Goal: Task Accomplishment & Management: Use online tool/utility

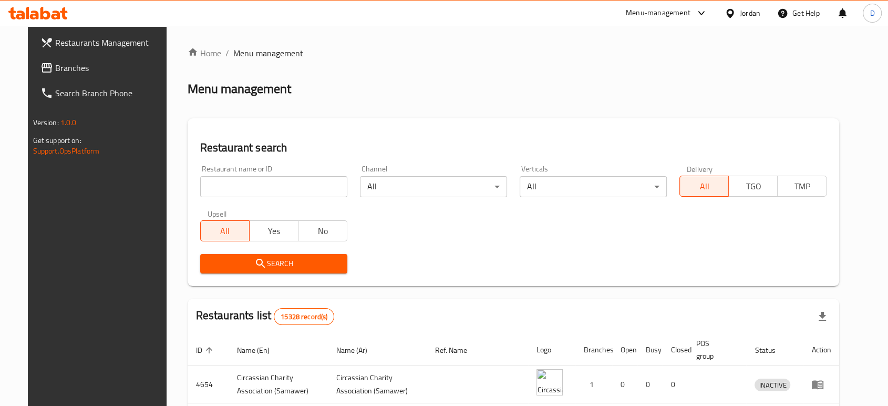
click at [238, 181] on input "search" at bounding box center [273, 186] width 147 height 21
type input "markazi"
click at [270, 266] on span "Search" at bounding box center [274, 263] width 130 height 13
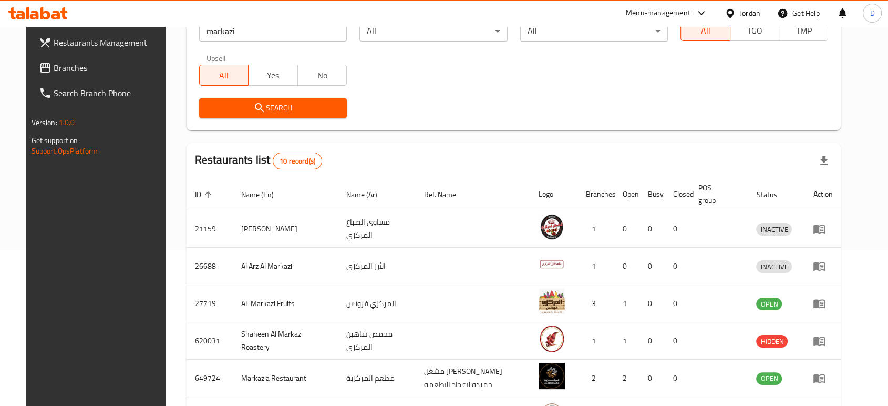
scroll to position [175, 0]
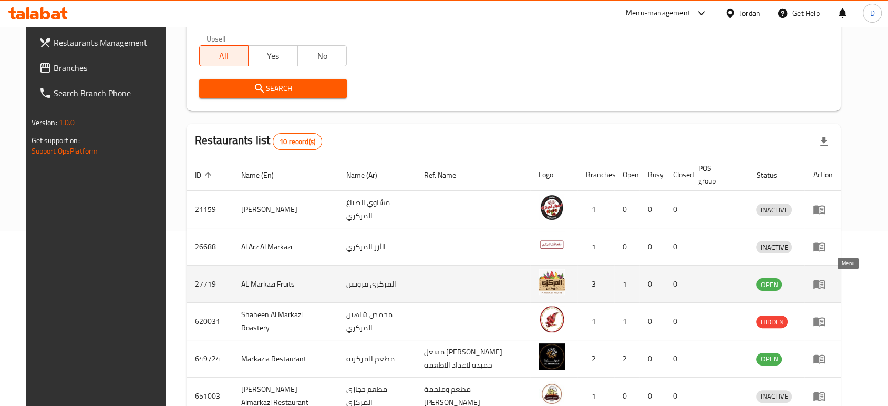
click at [825, 282] on icon "enhanced table" at bounding box center [819, 284] width 12 height 9
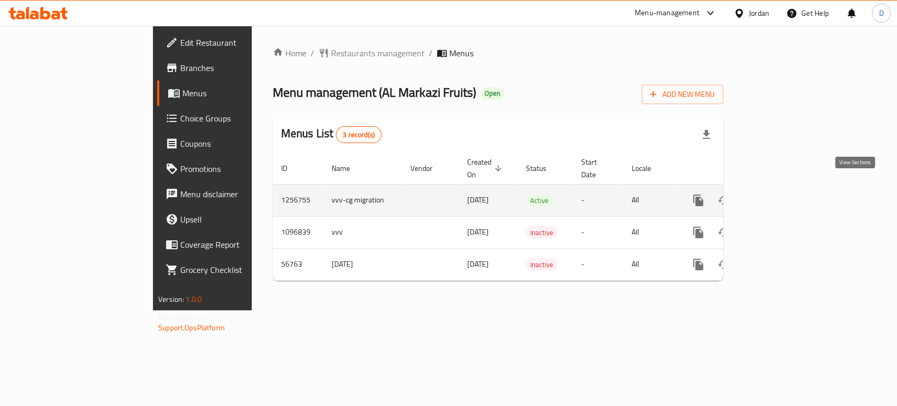
click at [786, 188] on link "enhanced table" at bounding box center [773, 200] width 25 height 25
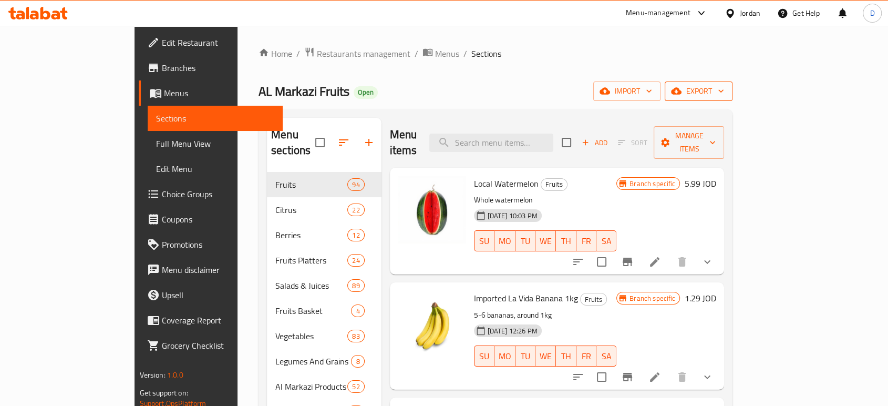
click at [681, 87] on icon "button" at bounding box center [676, 91] width 11 height 11
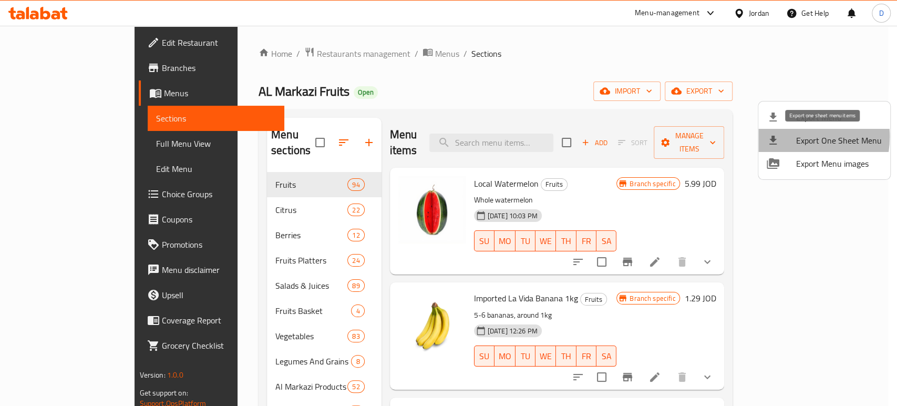
click at [791, 137] on div at bounding box center [780, 140] width 29 height 13
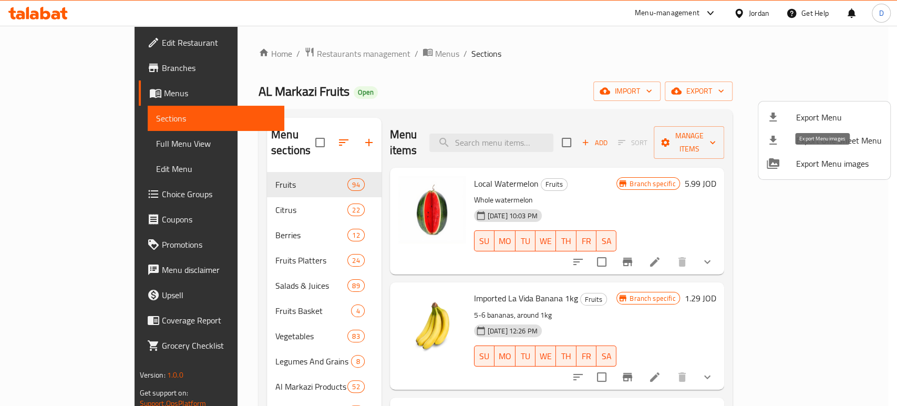
click at [813, 162] on span "Export Menu images" at bounding box center [839, 163] width 86 height 13
click at [823, 122] on span "Export Menu" at bounding box center [839, 117] width 86 height 13
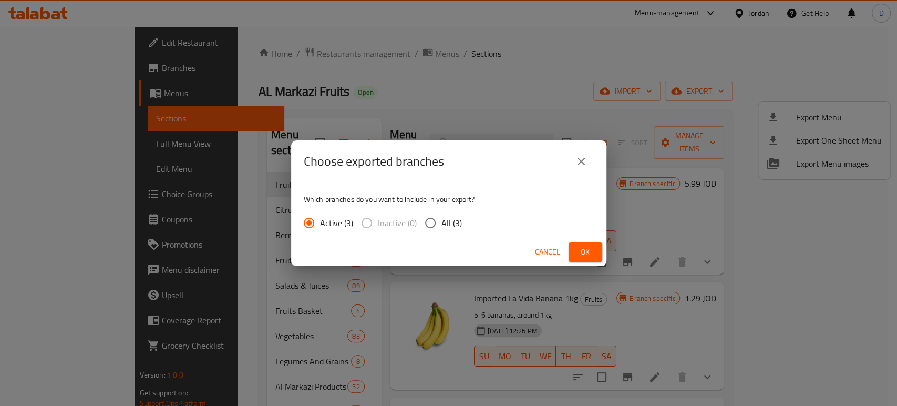
click at [435, 221] on input "All (3)" at bounding box center [430, 223] width 22 height 22
radio input "true"
click at [584, 253] on span "Ok" at bounding box center [585, 251] width 17 height 13
